Goal: Task Accomplishment & Management: Use online tool/utility

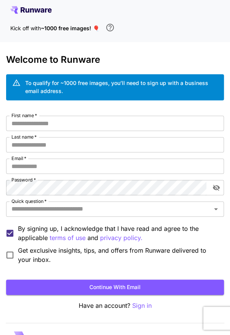
click at [16, 122] on input "First name   *" at bounding box center [115, 123] width 218 height 15
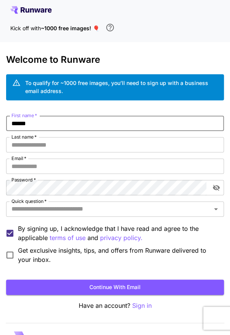
type input "*****"
click at [17, 147] on input "Last name   *" at bounding box center [115, 144] width 218 height 15
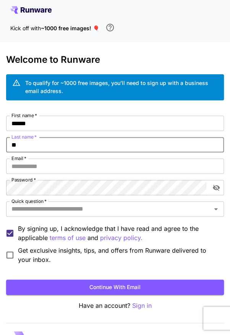
type input "***"
type input "*****"
click at [20, 165] on input "Email   *" at bounding box center [115, 165] width 218 height 15
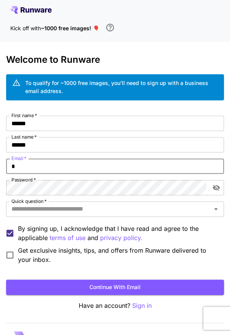
type input "**********"
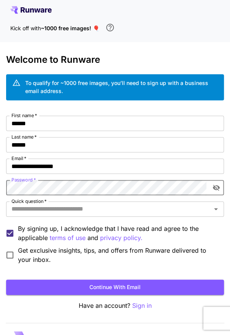
click at [22, 209] on input "Quick question   *" at bounding box center [108, 209] width 201 height 11
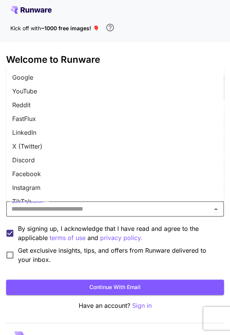
click at [13, 181] on li "Instagram" at bounding box center [115, 188] width 218 height 14
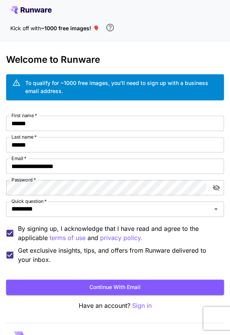
click at [200, 287] on button "Continue with email" at bounding box center [115, 287] width 218 height 16
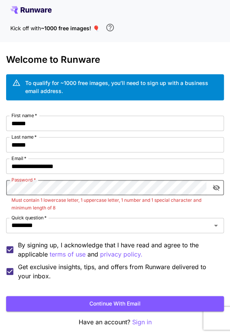
click at [175, 298] on button "Continue with email" at bounding box center [115, 304] width 218 height 16
click at [173, 305] on button "Continue with email" at bounding box center [115, 304] width 218 height 16
click at [217, 184] on icon "toggle password visibility" at bounding box center [217, 188] width 8 height 8
click at [176, 304] on button "Continue with email" at bounding box center [115, 304] width 218 height 16
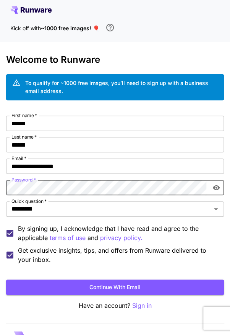
click at [178, 291] on button "Continue with email" at bounding box center [115, 287] width 218 height 16
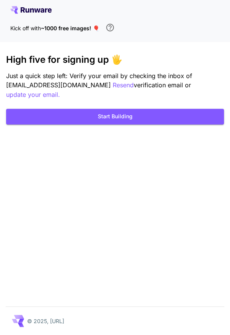
click at [29, 109] on button "Start Building" at bounding box center [115, 117] width 218 height 16
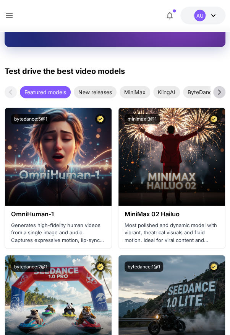
scroll to position [402, 0]
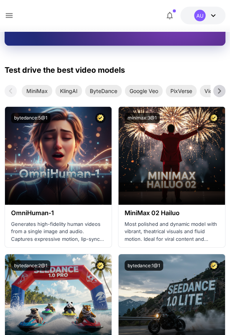
click at [173, 89] on span "PixVerse" at bounding box center [181, 91] width 31 height 8
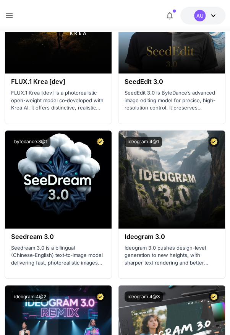
scroll to position [1333, 0]
click at [27, 99] on p "FLUX.1 Krea [dev] is a photorealistic open-weight model co‑developed with Krea …" at bounding box center [58, 100] width 94 height 23
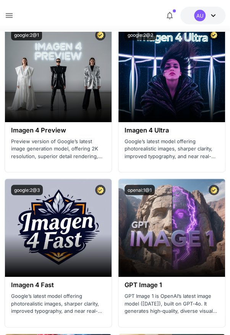
scroll to position [1902, 0]
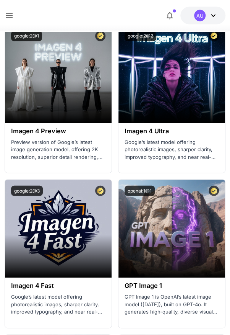
click at [37, 86] on div "Launch in Playground" at bounding box center [58, 74] width 107 height 98
click at [21, 127] on h3 "Imagen 4 Preview" at bounding box center [58, 130] width 94 height 7
click at [26, 134] on div "Imagen 4 Preview Preview version of Google’s latest image generation model, off…" at bounding box center [58, 144] width 107 height 42
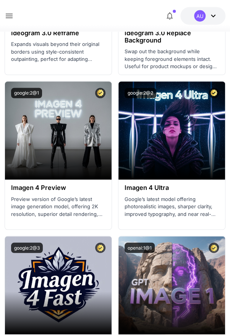
scroll to position [1830, 0]
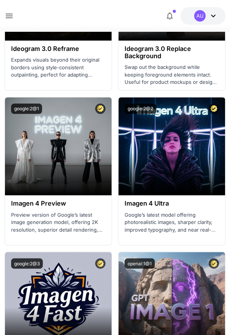
click at [176, 212] on p "Google’s latest model offering photorealistic images, sharper clarity, improved…" at bounding box center [172, 222] width 94 height 23
click at [205, 163] on div "Launch in Playground" at bounding box center [172, 146] width 107 height 98
click at [191, 143] on span "Launch in Playground" at bounding box center [167, 146] width 57 height 7
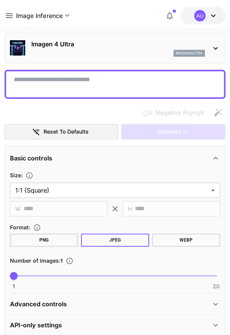
click at [20, 83] on textarea "Negative Prompt" at bounding box center [115, 84] width 203 height 18
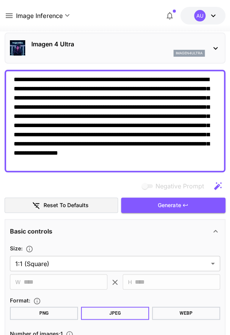
type textarea "**********"
click at [18, 48] on img at bounding box center [17, 47] width 15 height 15
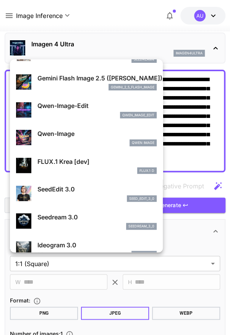
scroll to position [74, 0]
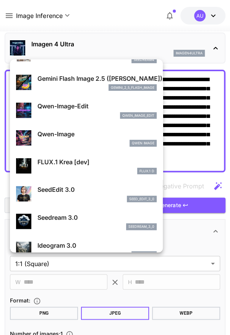
click at [98, 20] on div at bounding box center [115, 167] width 230 height 335
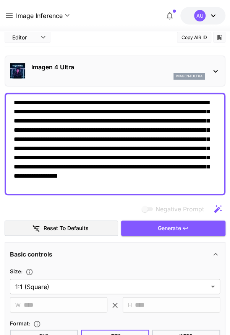
scroll to position [0, 0]
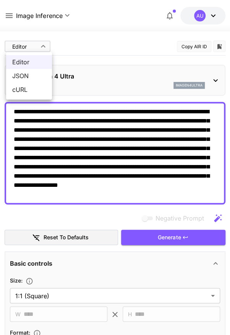
click at [15, 44] on div at bounding box center [115, 167] width 230 height 335
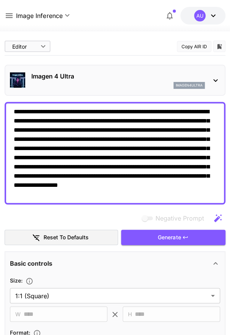
click at [197, 239] on button "Generate" at bounding box center [173, 238] width 104 height 16
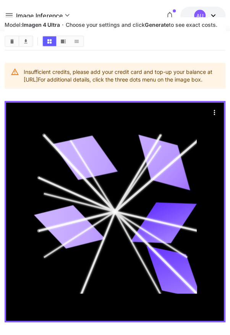
scroll to position [434, 0]
